Goal: Leave review/rating: Leave review/rating

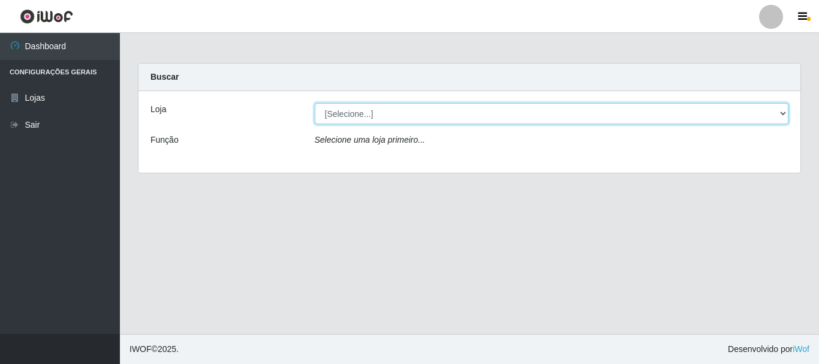
click at [372, 113] on select "[Selecione...] Casatudo BR" at bounding box center [552, 113] width 475 height 21
select select "197"
click at [315, 103] on select "[Selecione...] Casatudo BR" at bounding box center [552, 113] width 475 height 21
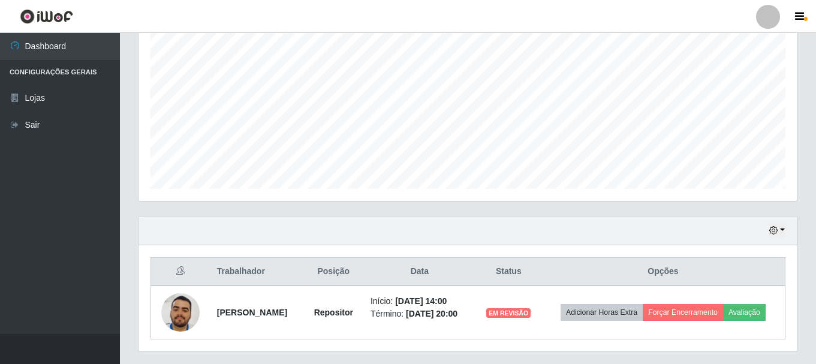
scroll to position [272, 0]
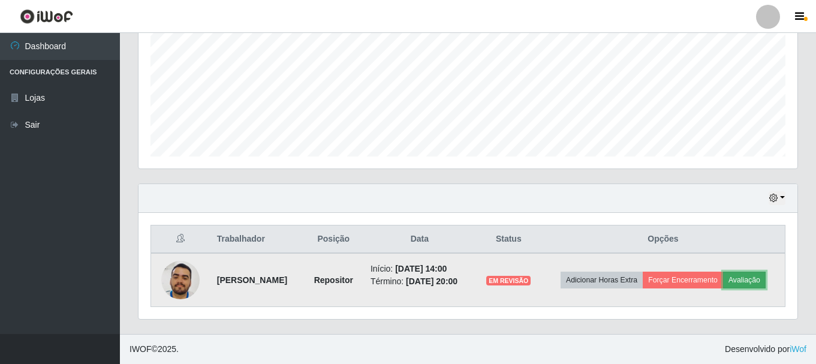
click at [744, 283] on button "Avaliação" at bounding box center [744, 280] width 43 height 17
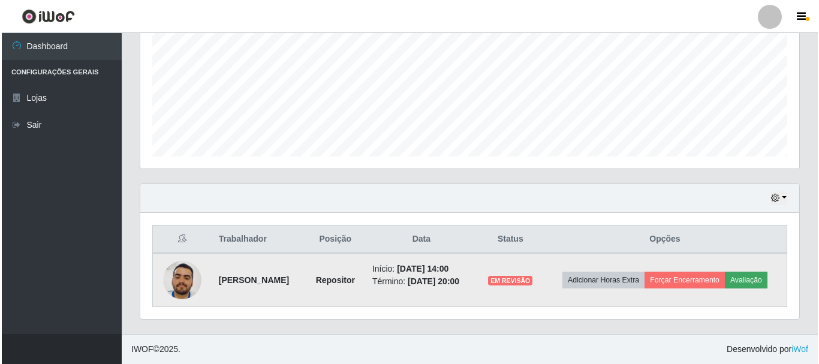
scroll to position [249, 653]
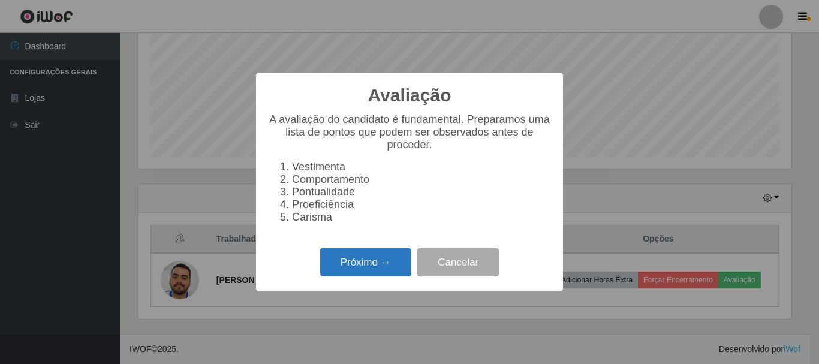
click at [370, 276] on button "Próximo →" at bounding box center [365, 262] width 91 height 28
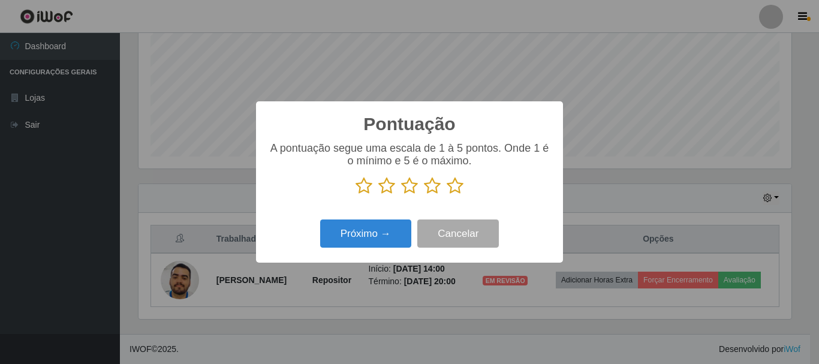
scroll to position [599626, 599221]
click at [405, 191] on icon at bounding box center [409, 186] width 17 height 18
click at [401, 195] on input "radio" at bounding box center [401, 195] width 0 height 0
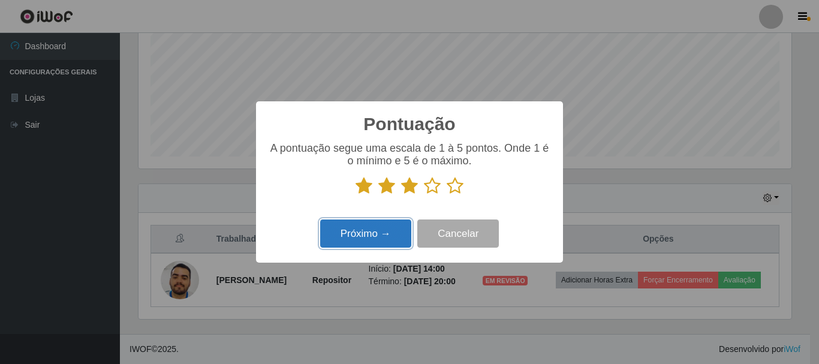
click at [392, 231] on button "Próximo →" at bounding box center [365, 234] width 91 height 28
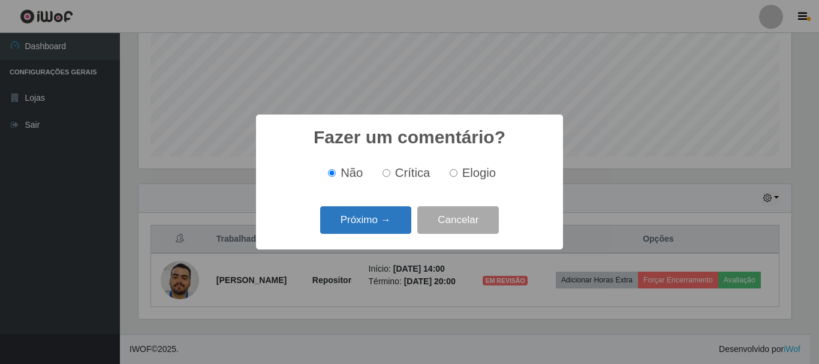
click at [373, 231] on button "Próximo →" at bounding box center [365, 220] width 91 height 28
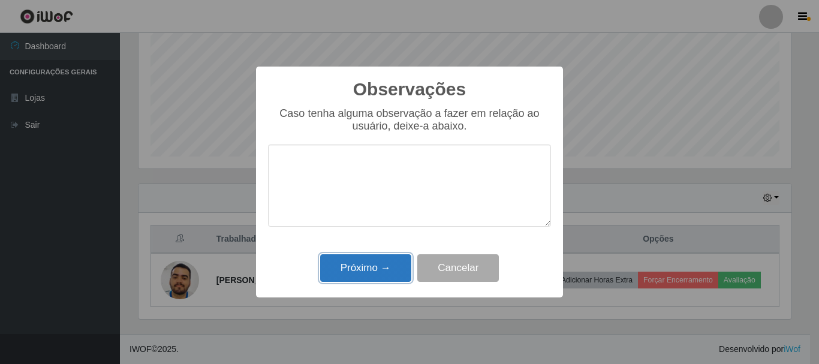
click at [386, 271] on button "Próximo →" at bounding box center [365, 268] width 91 height 28
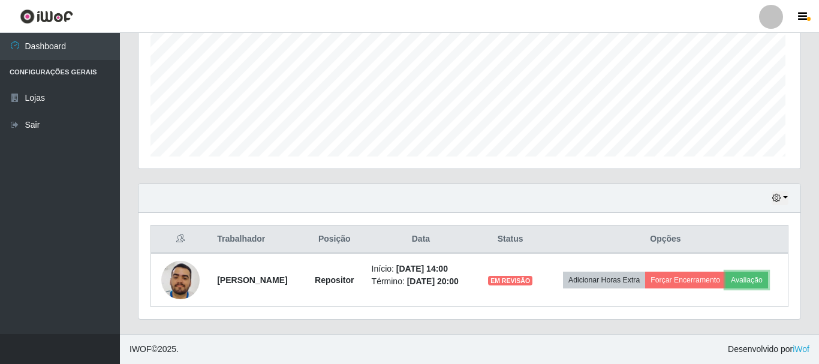
scroll to position [249, 659]
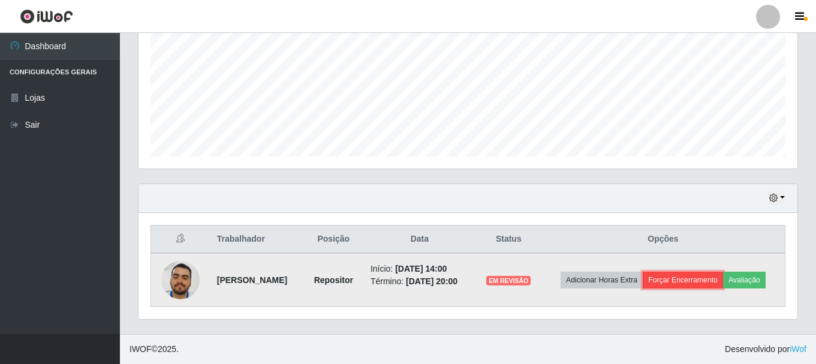
click at [690, 283] on button "Forçar Encerramento" at bounding box center [683, 280] width 80 height 17
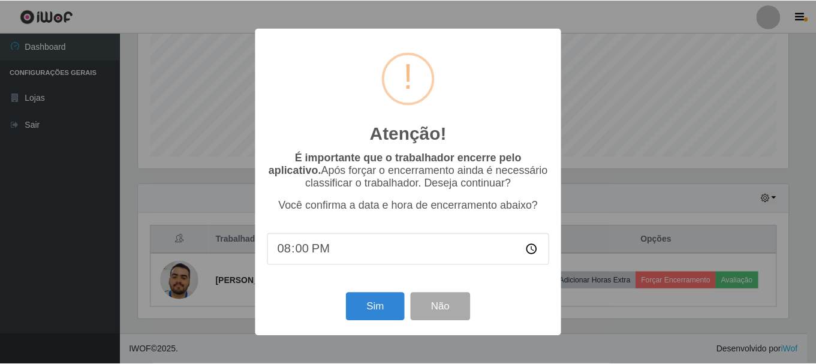
scroll to position [249, 653]
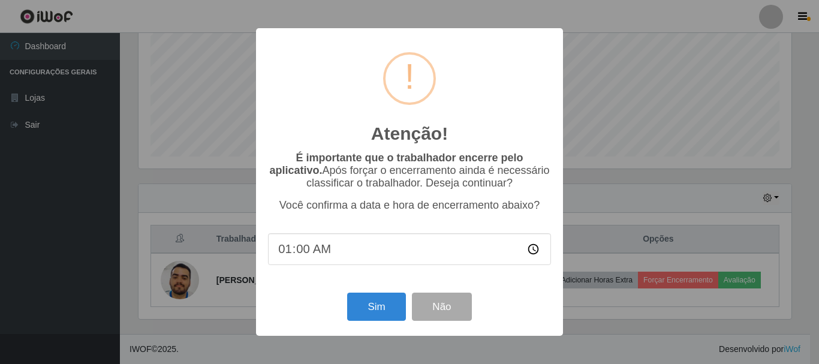
type input "19:00"
click at [377, 307] on button "Sim" at bounding box center [376, 307] width 58 height 28
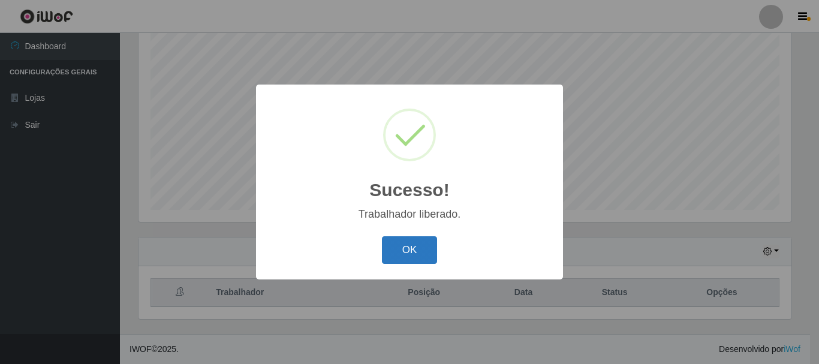
click at [410, 257] on button "OK" at bounding box center [410, 250] width 56 height 28
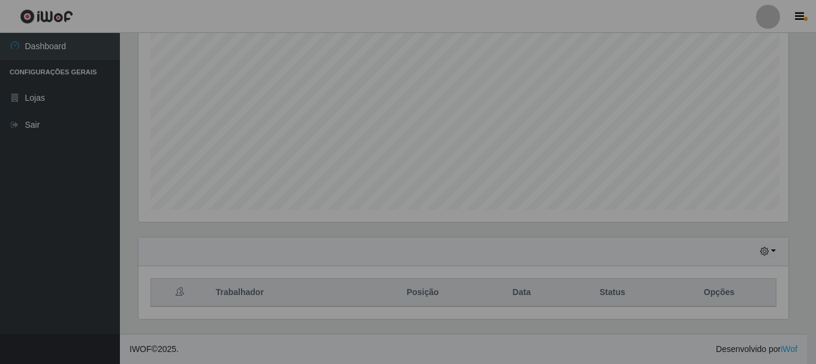
scroll to position [249, 659]
